Goal: Task Accomplishment & Management: Complete application form

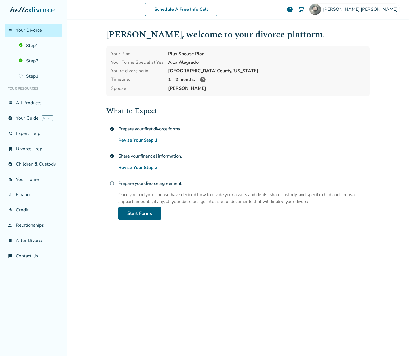
click at [145, 140] on link "Revise Your Step 1" at bounding box center [137, 140] width 39 height 7
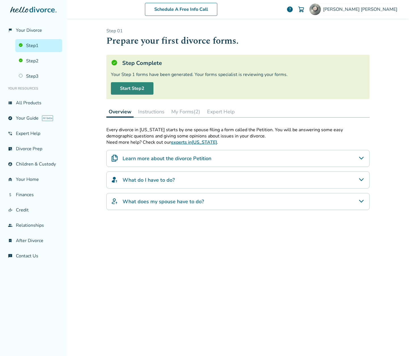
click at [139, 89] on link "Start Step 2" at bounding box center [132, 88] width 43 height 12
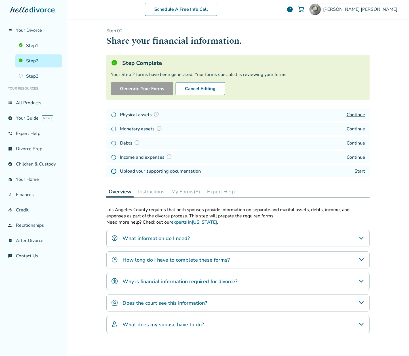
click at [358, 172] on link "Start" at bounding box center [360, 171] width 11 height 6
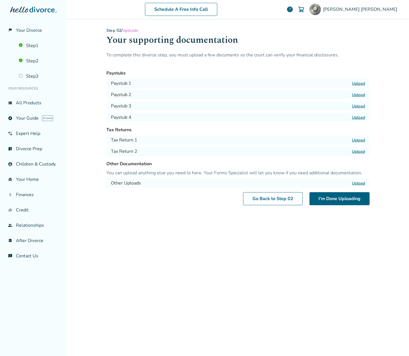
click at [360, 140] on label "Upload" at bounding box center [358, 140] width 13 height 5
click at [0, 0] on input "Upload" at bounding box center [0, 0] width 0 height 0
click at [358, 151] on label "Upload" at bounding box center [358, 151] width 13 height 5
click at [0, 0] on input "Upload" at bounding box center [0, 0] width 0 height 0
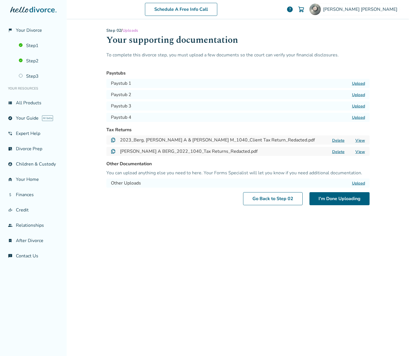
click at [357, 184] on label "Upload" at bounding box center [358, 183] width 13 height 5
click at [0, 0] on input "Upload" at bounding box center [0, 0] width 0 height 0
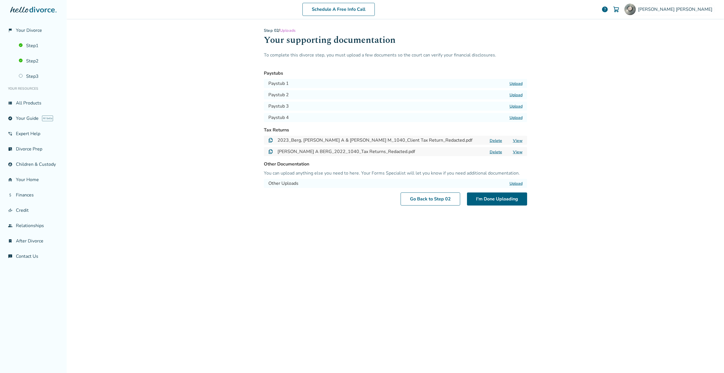
click at [409, 85] on label "Upload" at bounding box center [516, 83] width 13 height 5
click at [0, 0] on input "Upload" at bounding box center [0, 0] width 0 height 0
click at [409, 96] on label "Upload" at bounding box center [516, 94] width 13 height 5
click at [0, 0] on input "Upload" at bounding box center [0, 0] width 0 height 0
click at [409, 105] on label "Upload" at bounding box center [516, 106] width 13 height 5
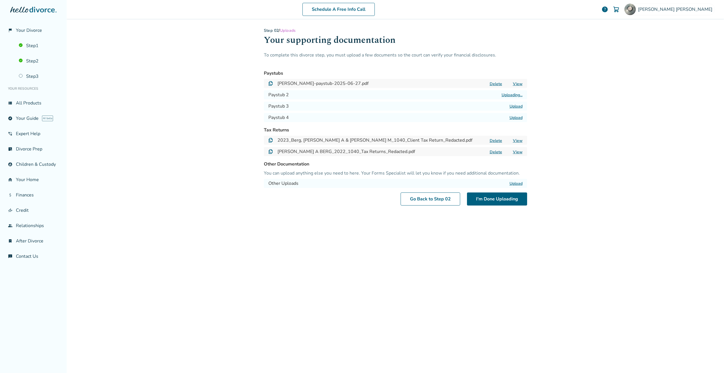
click at [0, 0] on input "Upload" at bounding box center [0, 0] width 0 height 0
click at [409, 119] on label "Upload" at bounding box center [516, 117] width 13 height 5
click at [0, 0] on input "Upload" at bounding box center [0, 0] width 0 height 0
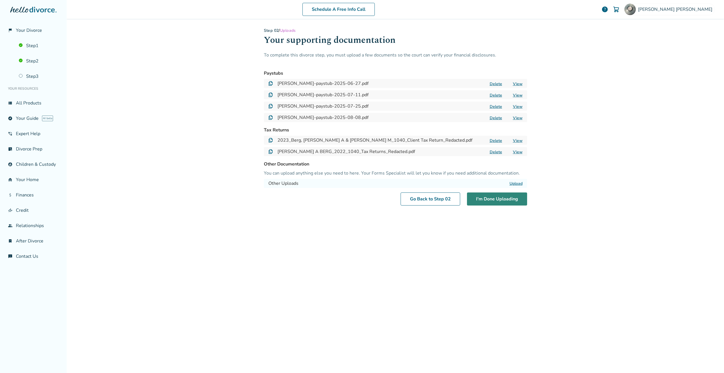
click at [409, 199] on button "I'm Done Uploading" at bounding box center [497, 198] width 60 height 13
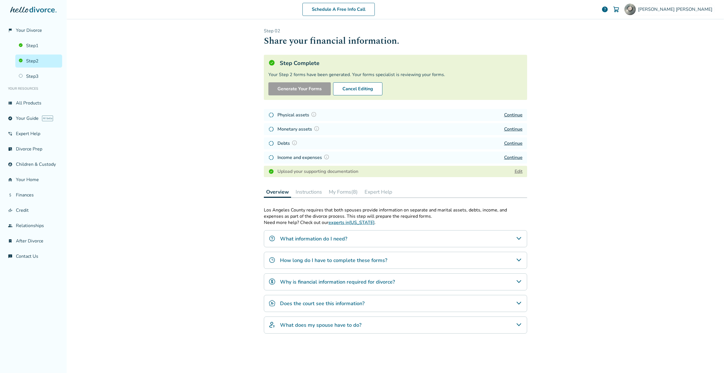
click at [409, 172] on link "Edit" at bounding box center [519, 171] width 8 height 6
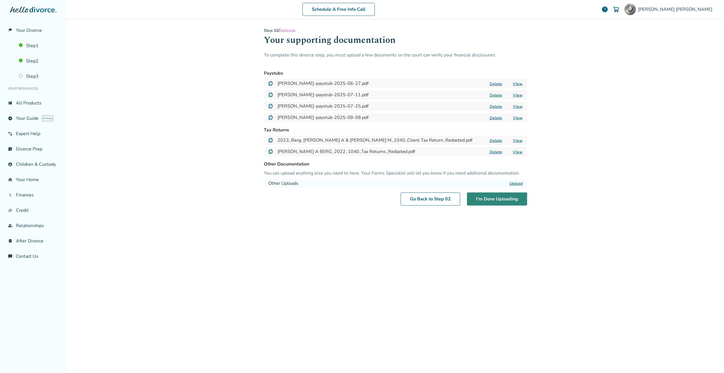
click at [409, 199] on button "I'm Done Uploading" at bounding box center [497, 198] width 60 height 13
